Goal: Task Accomplishment & Management: Use online tool/utility

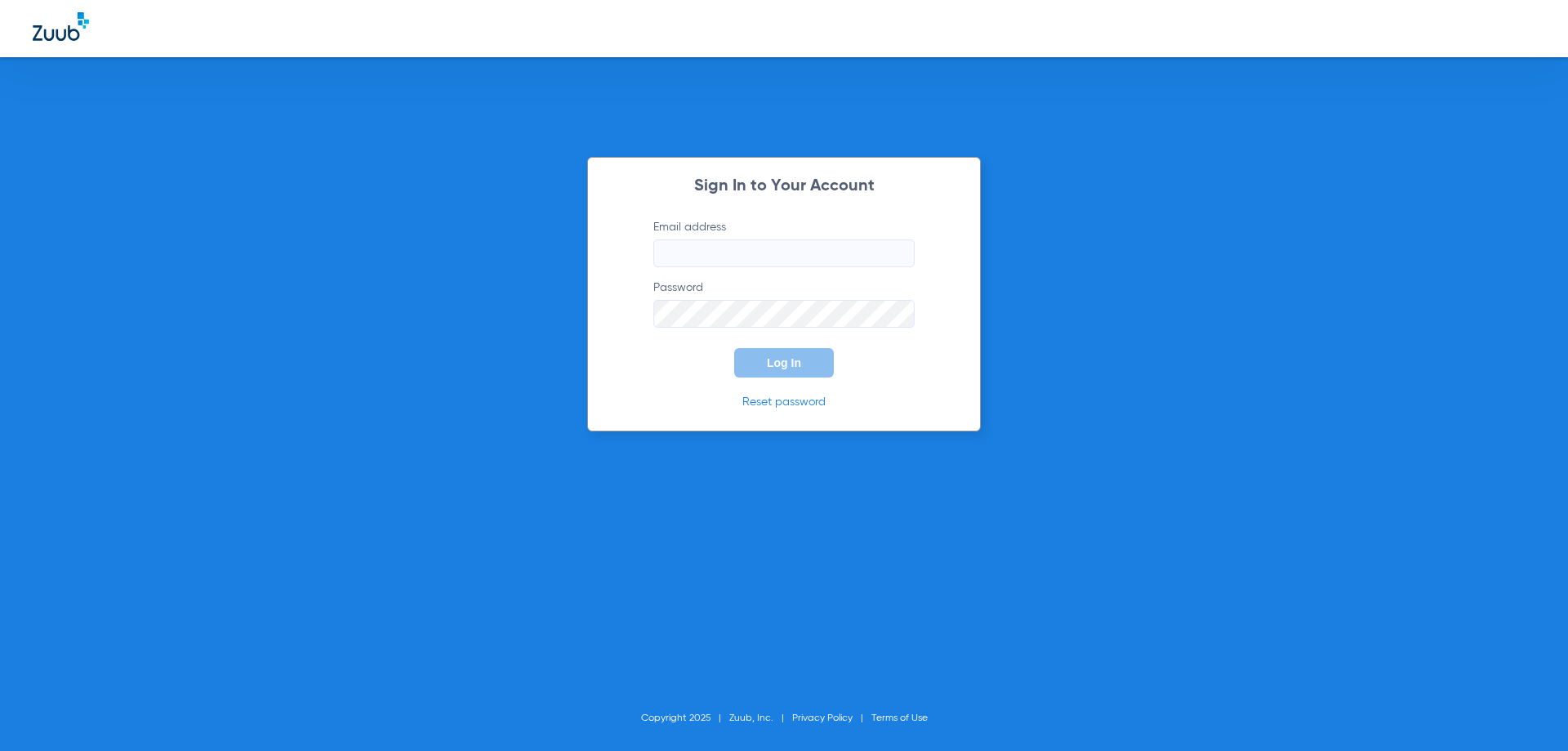
type input "[EMAIL_ADDRESS][DOMAIN_NAME]"
click at [797, 370] on button "Log In" at bounding box center [784, 363] width 100 height 29
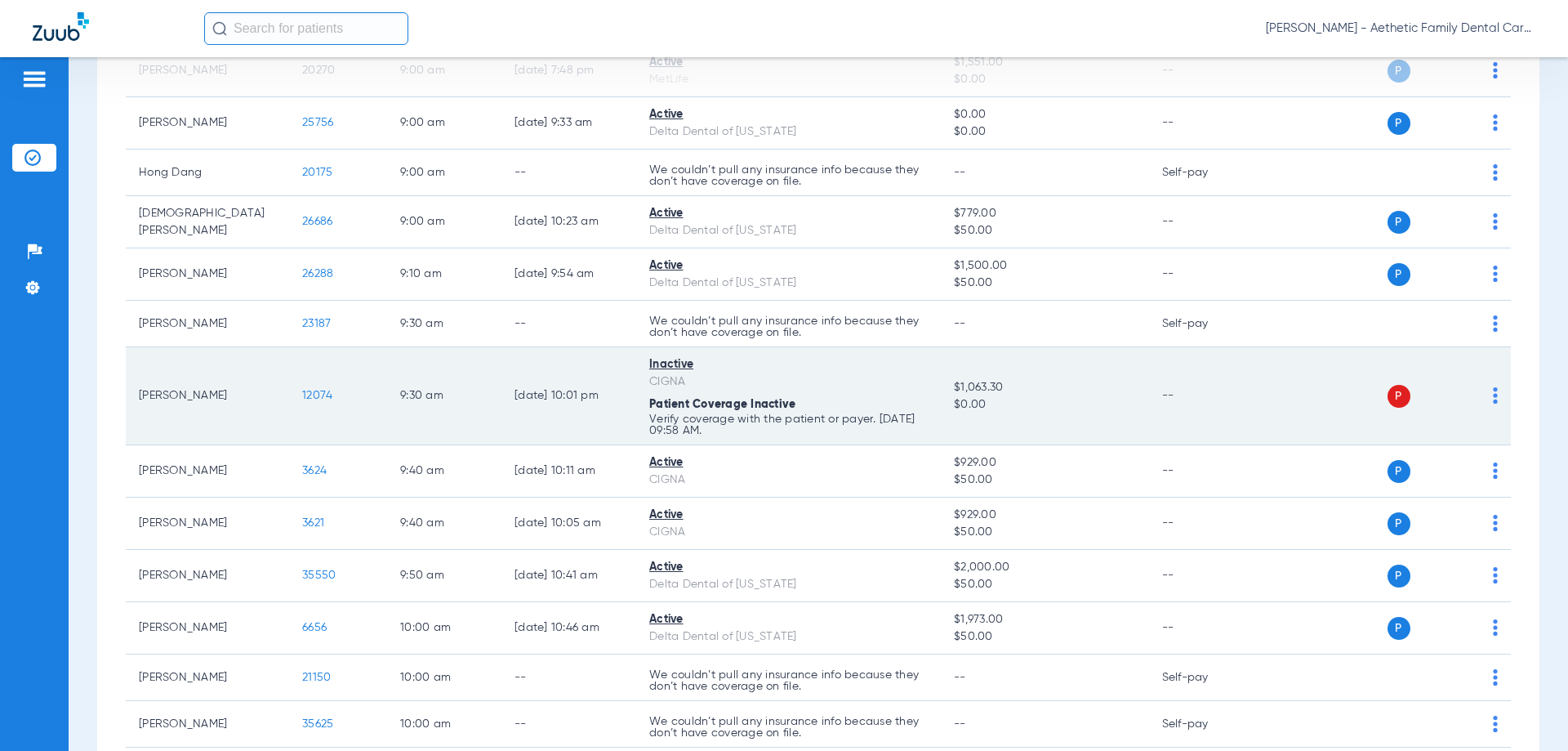
scroll to position [1225, 0]
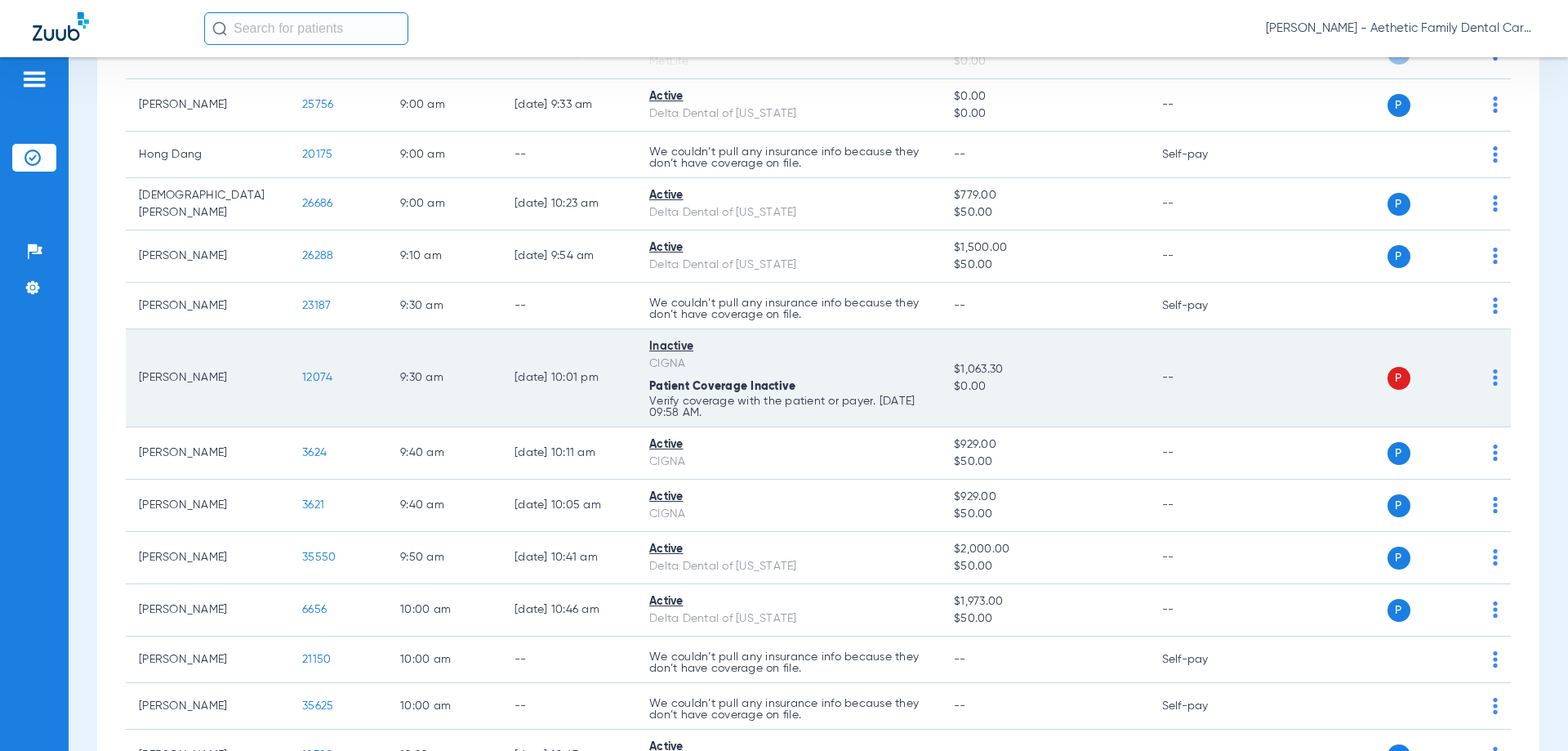
click at [1493, 375] on img at bounding box center [1495, 377] width 5 height 16
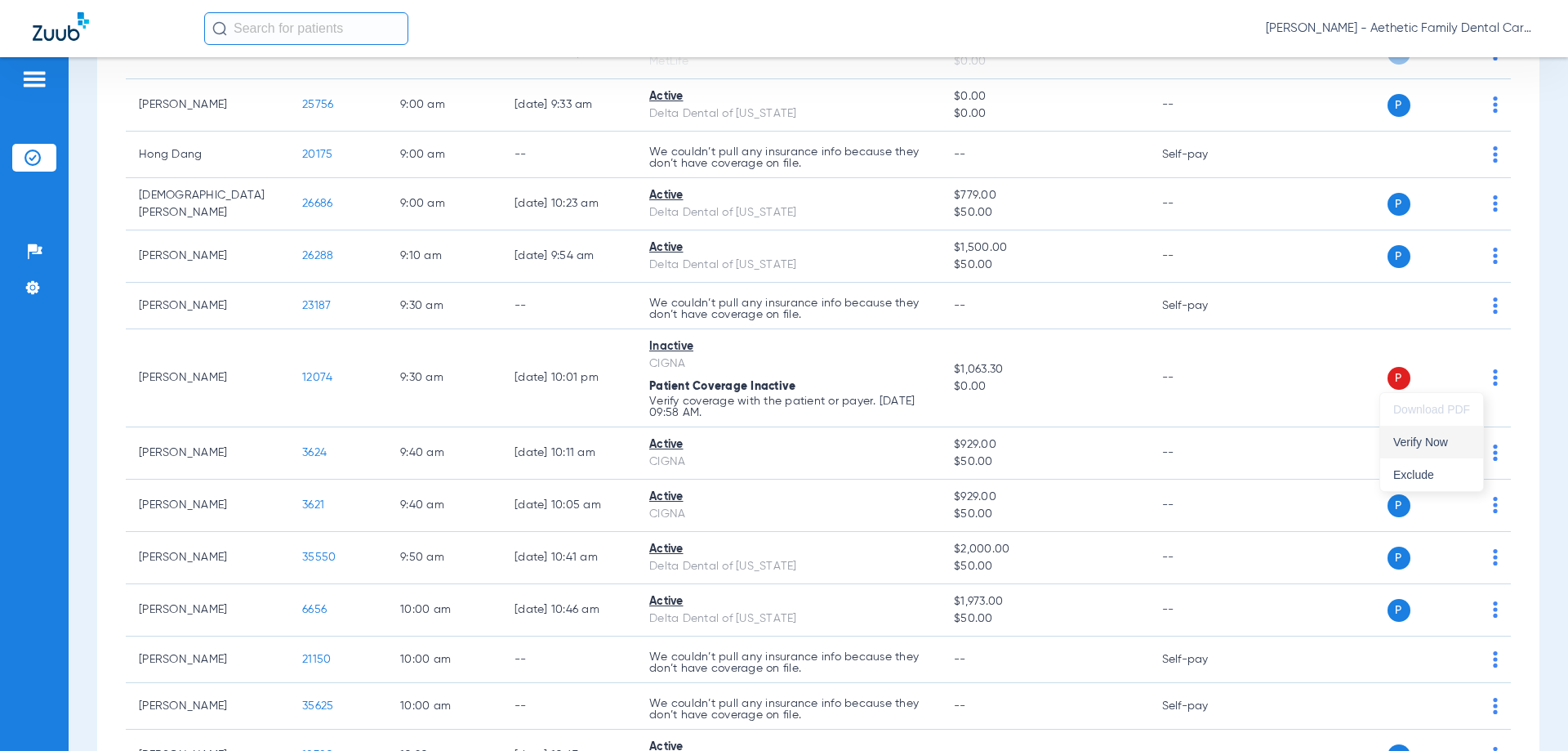
click at [1428, 446] on span "Verify Now" at bounding box center [1432, 441] width 77 height 11
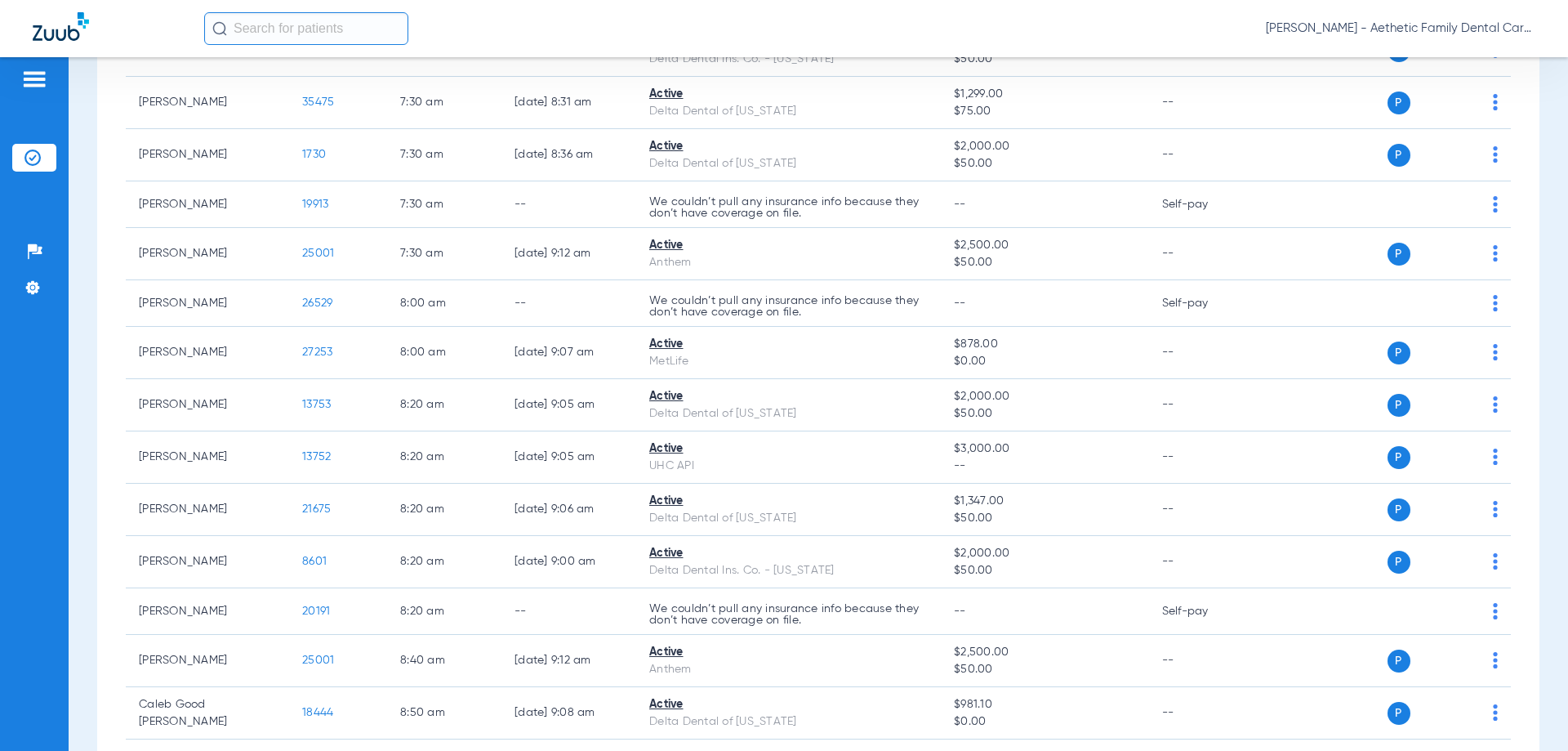
scroll to position [0, 0]
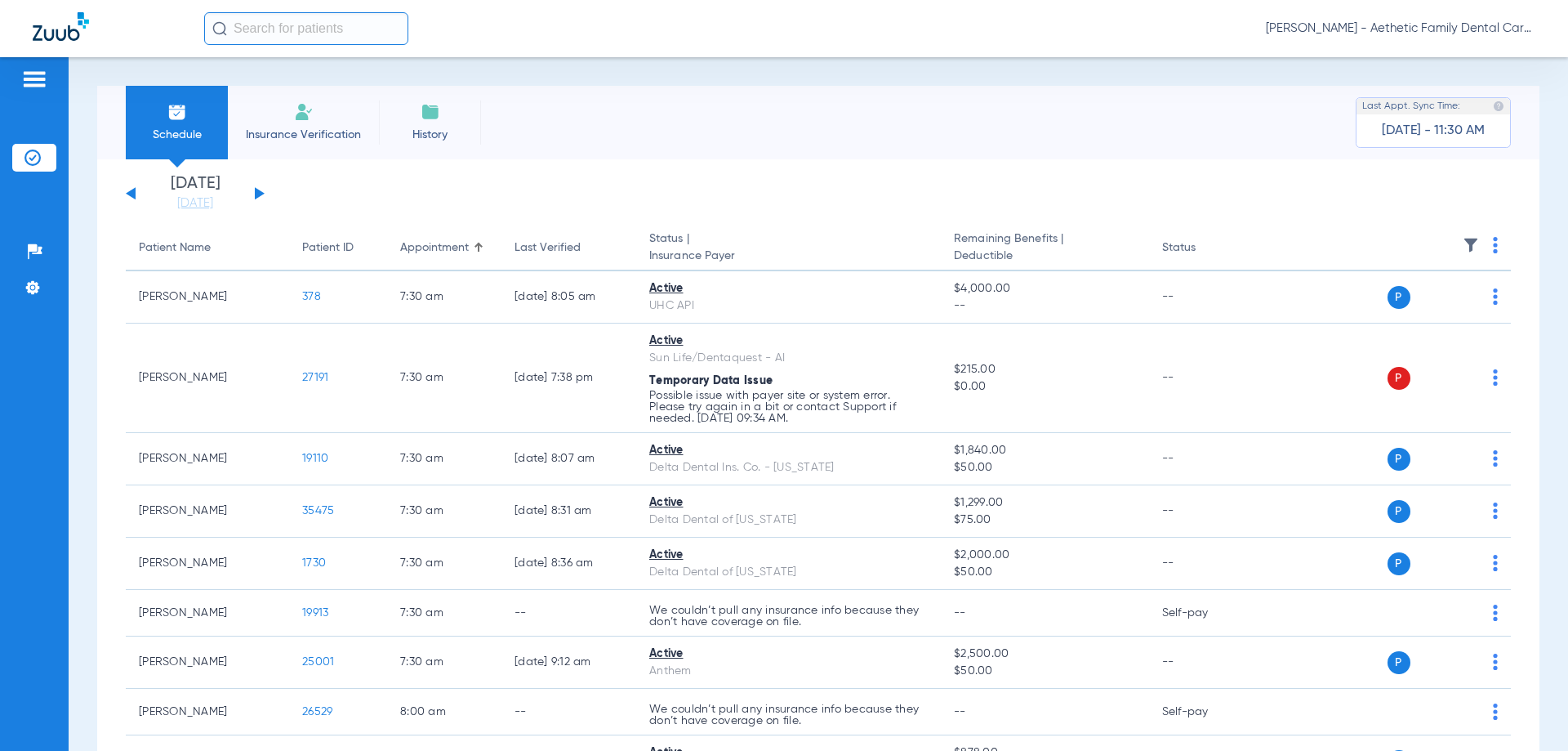
click at [260, 189] on div "[DATE] [DATE] [DATE] [DATE] [DATE] [DATE] [DATE] [DATE] [DATE] [DATE] [DATE] [D…" at bounding box center [195, 194] width 139 height 36
click at [260, 191] on button at bounding box center [259, 193] width 9 height 12
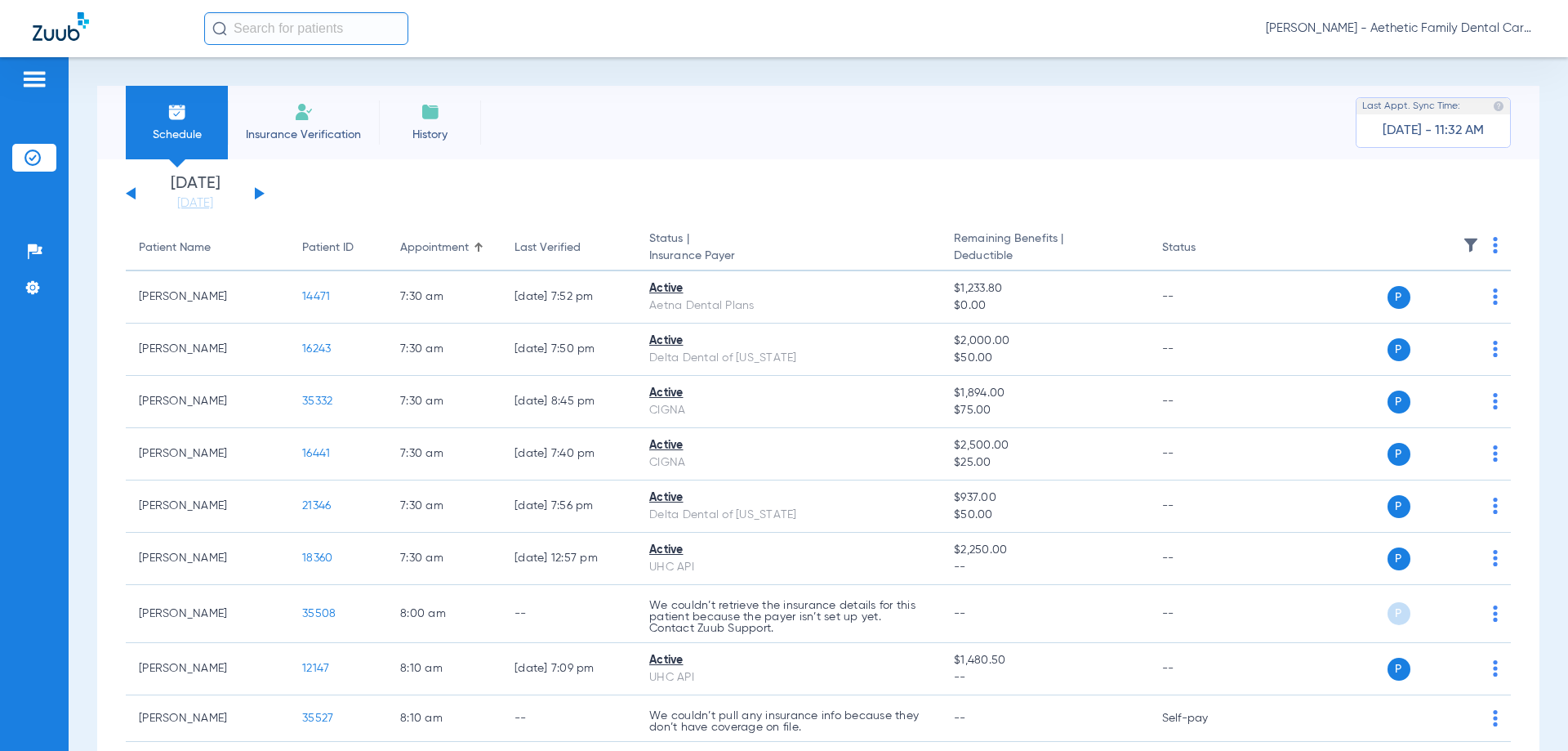
click at [258, 195] on button at bounding box center [259, 193] width 9 height 12
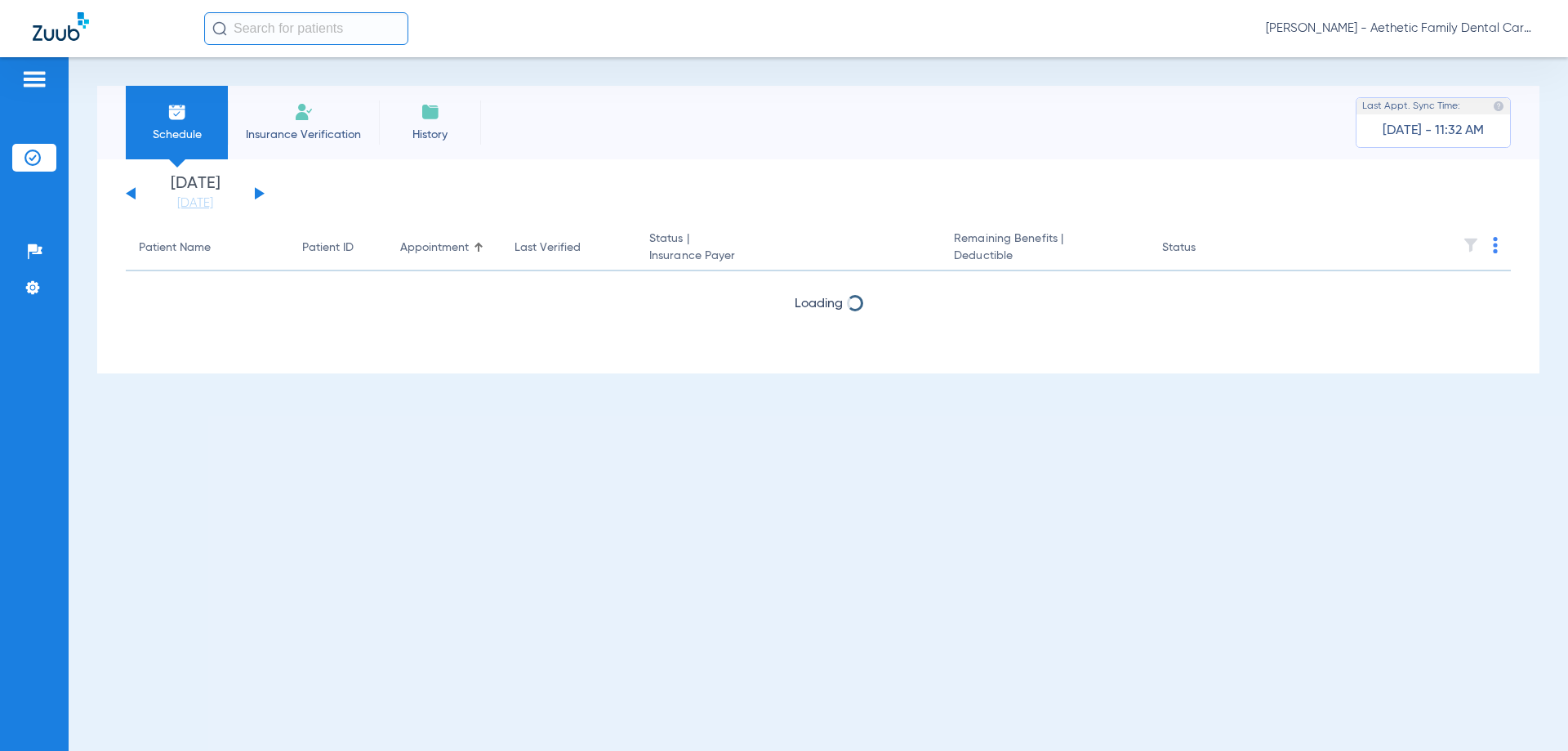
click at [258, 195] on button at bounding box center [259, 193] width 9 height 12
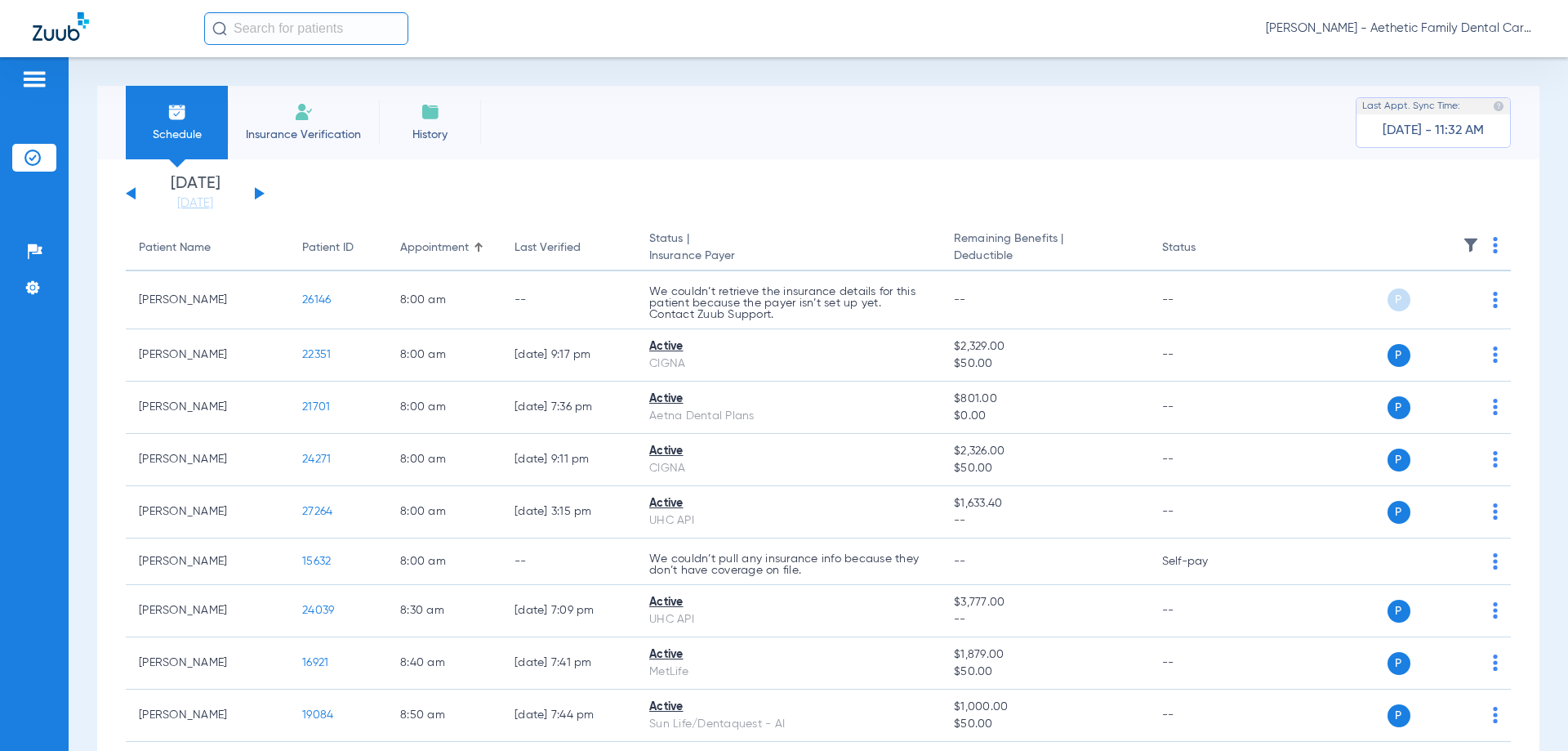
click at [258, 195] on button at bounding box center [259, 193] width 9 height 12
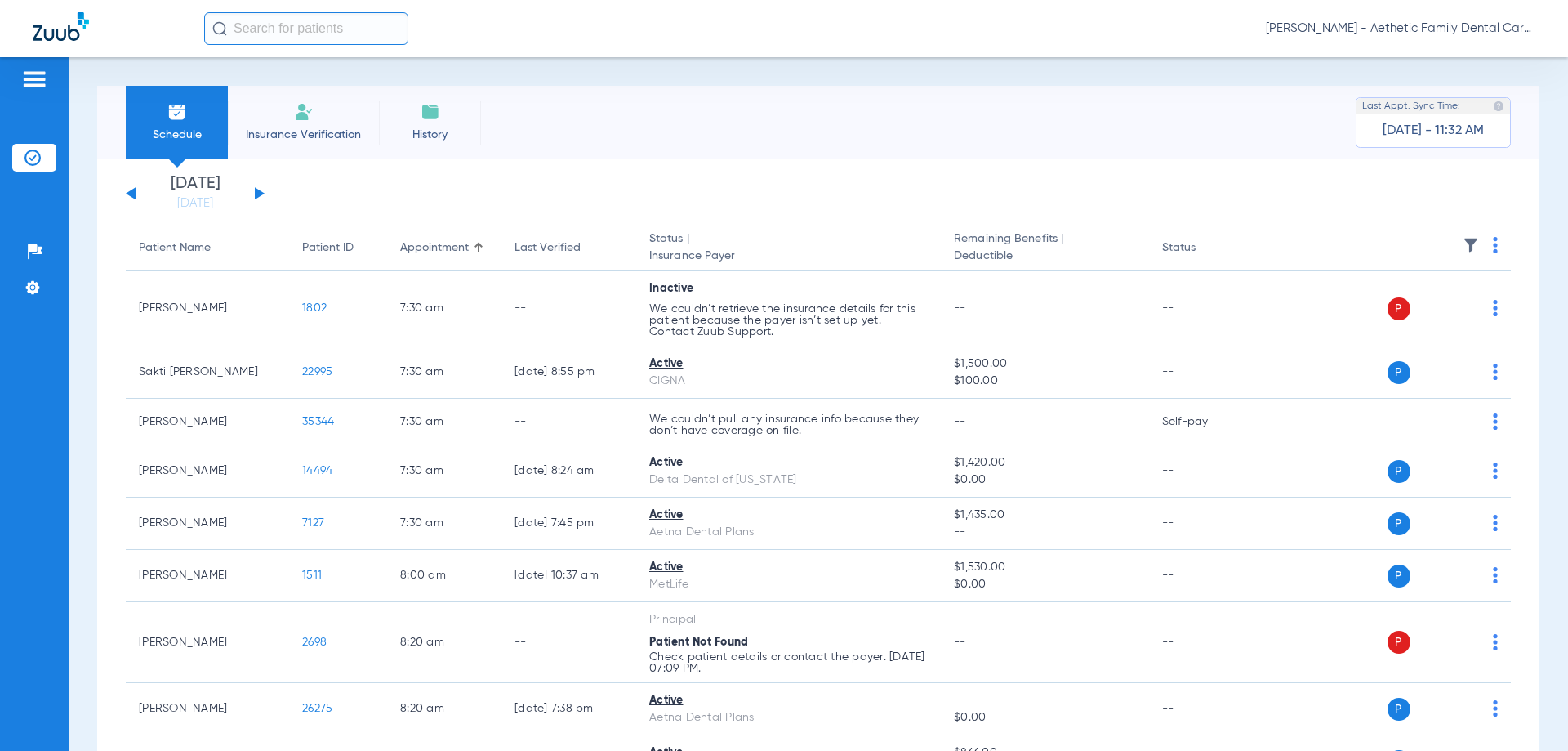
click at [129, 195] on button at bounding box center [130, 193] width 9 height 12
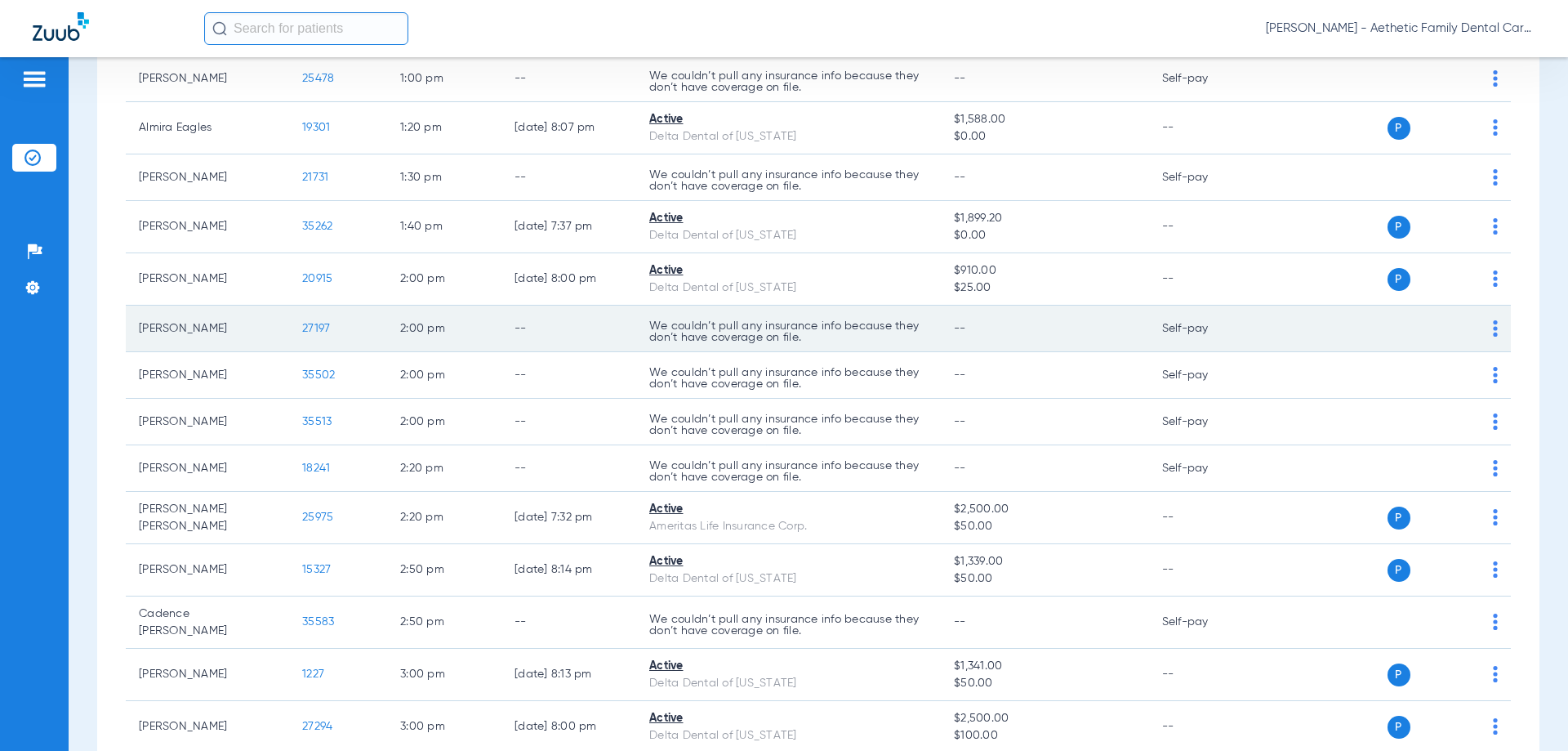
scroll to position [2042, 0]
